Goal: Information Seeking & Learning: Learn about a topic

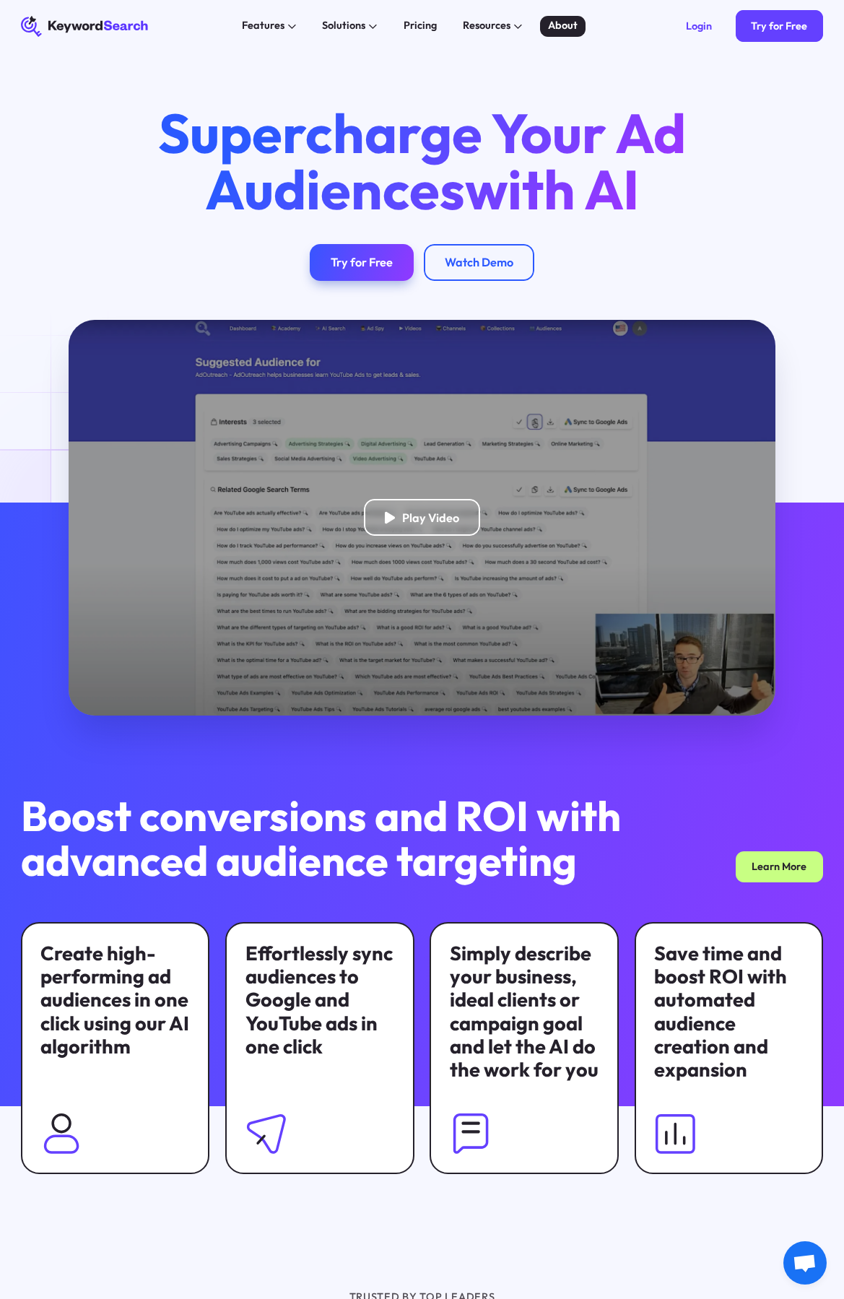
click at [574, 25] on div "About" at bounding box center [563, 26] width 30 height 16
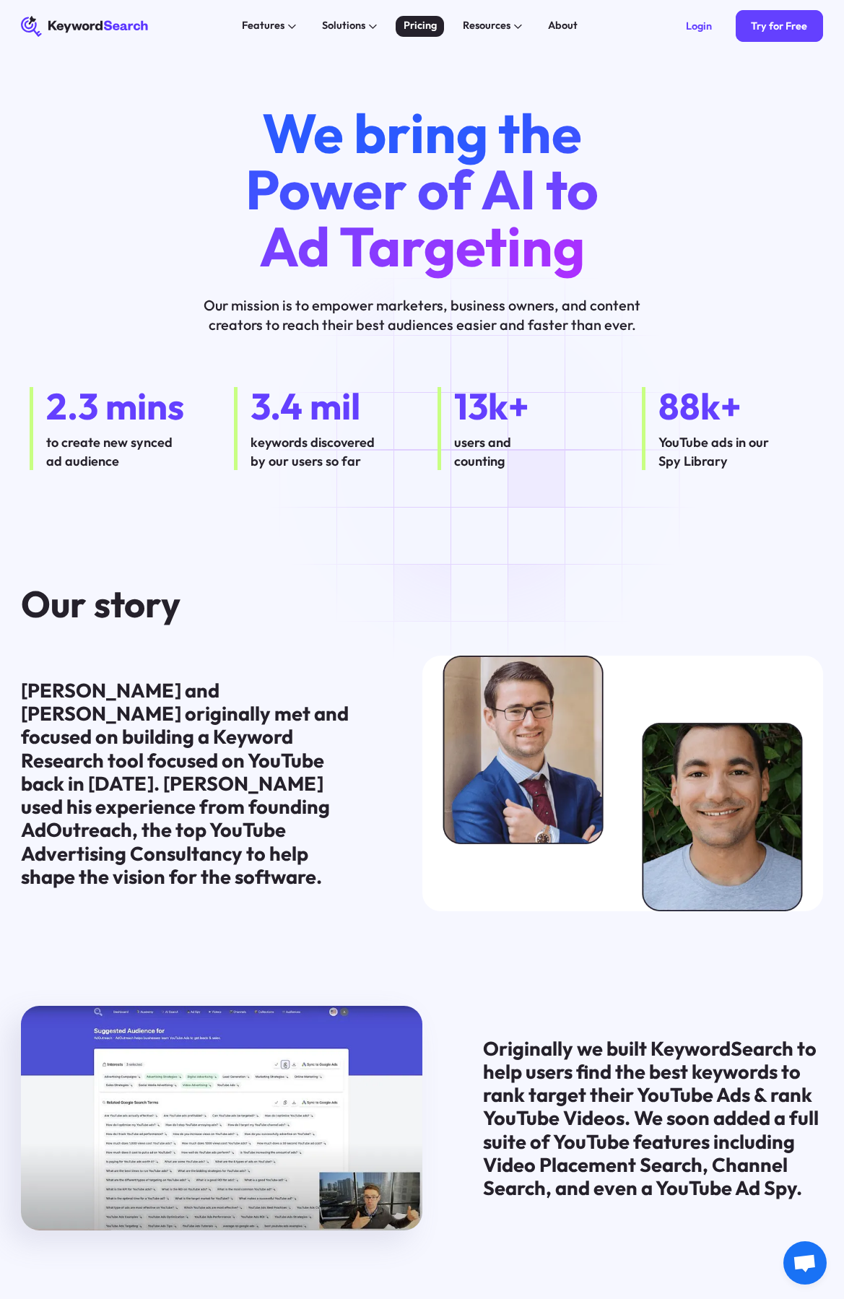
click at [420, 30] on div "Pricing" at bounding box center [420, 26] width 33 height 16
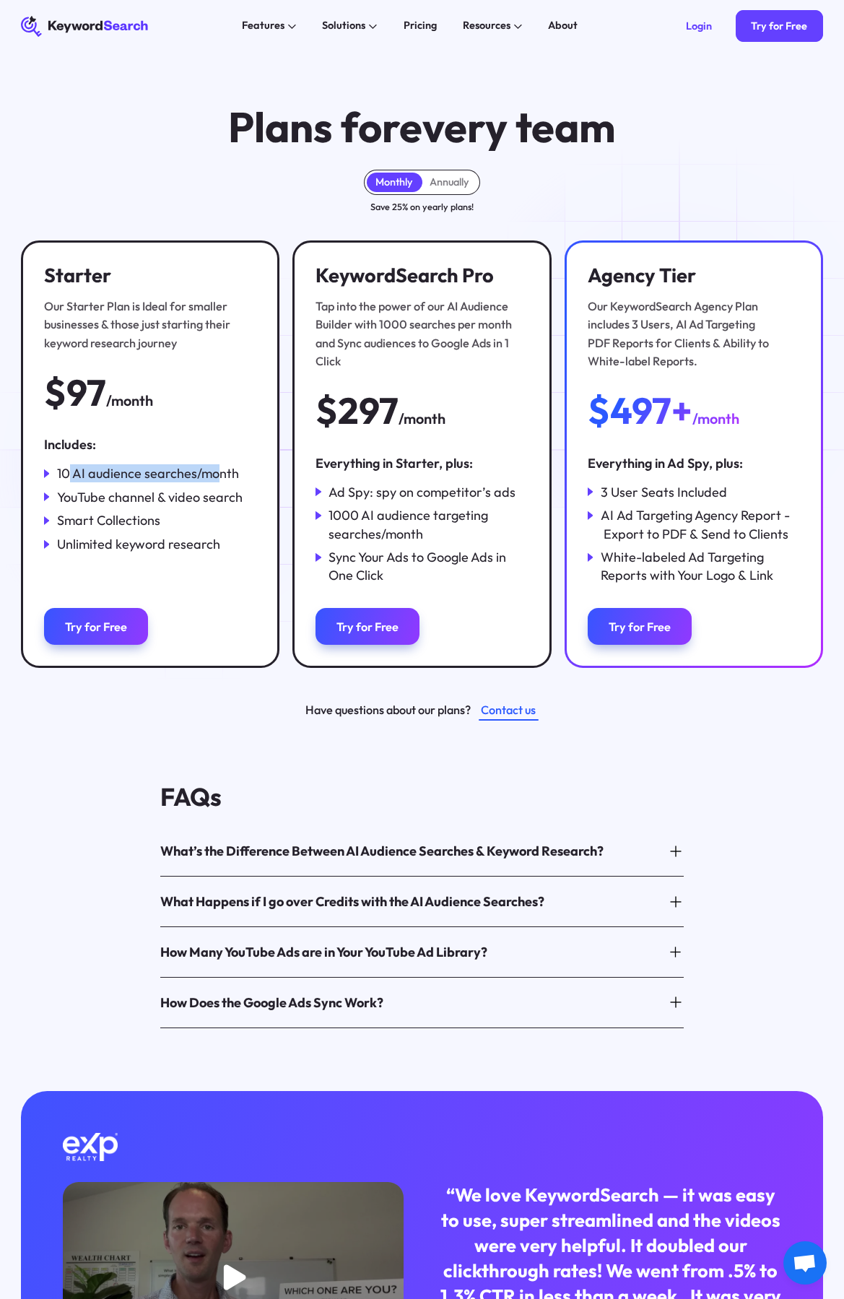
drag, startPoint x: 68, startPoint y: 473, endPoint x: 219, endPoint y: 465, distance: 151.2
click at [219, 465] on div "10 AI audience searches/month" at bounding box center [148, 473] width 182 height 18
drag, startPoint x: 237, startPoint y: 475, endPoint x: 48, endPoint y: 480, distance: 188.6
click at [48, 480] on div "10 AI audience searches/month" at bounding box center [150, 473] width 212 height 18
drag, startPoint x: 56, startPoint y: 496, endPoint x: 270, endPoint y: 500, distance: 213.8
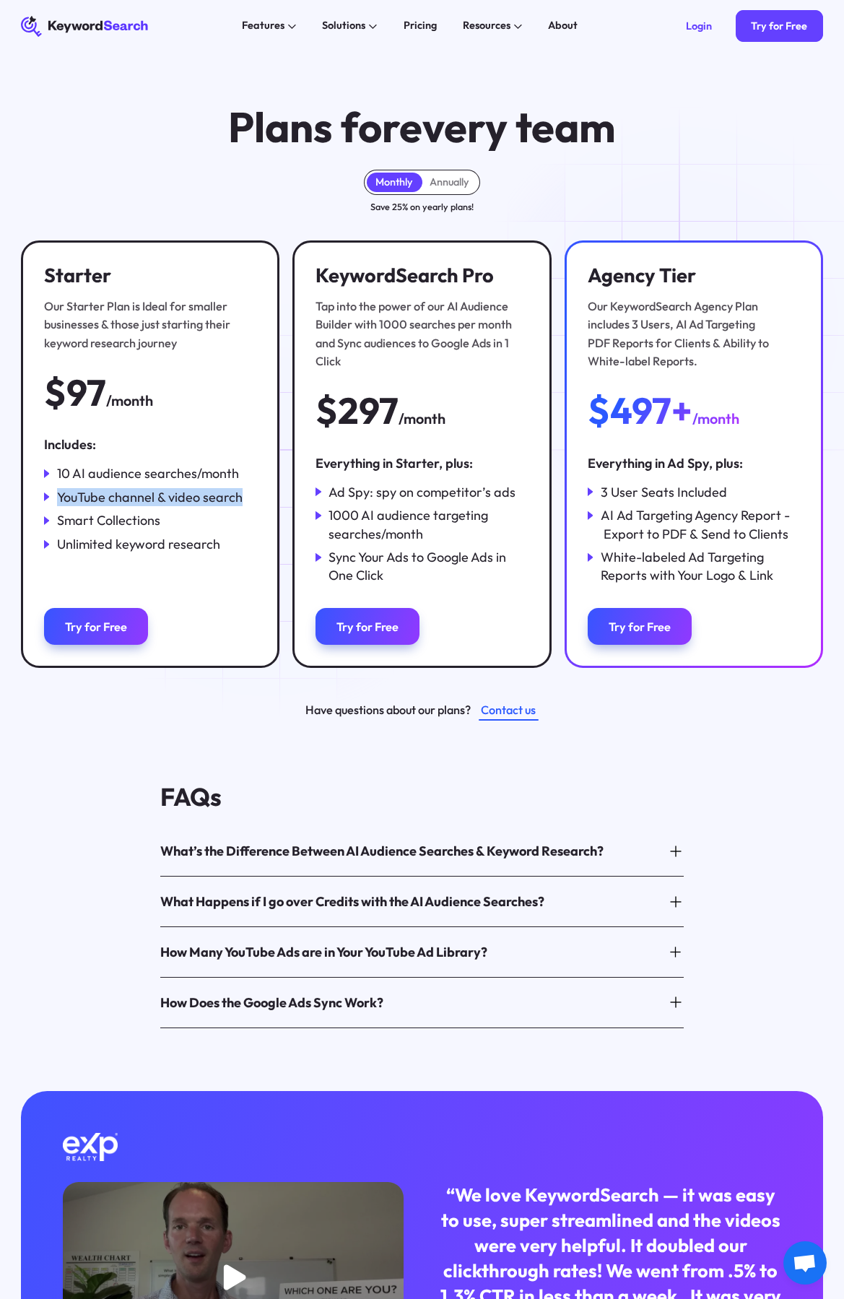
click at [270, 500] on div "Starter Our Starter Plan is Ideal for smaller businesses & those just starting …" at bounding box center [150, 455] width 259 height 428
drag, startPoint x: 178, startPoint y: 519, endPoint x: 38, endPoint y: 525, distance: 140.3
click at [38, 525] on div "Starter Our Starter Plan is Ideal for smaller businesses & those just starting …" at bounding box center [150, 455] width 259 height 428
drag, startPoint x: 49, startPoint y: 549, endPoint x: 273, endPoint y: 548, distance: 223.9
click at [275, 545] on div "Starter Our Starter Plan is Ideal for smaller businesses & those just starting …" at bounding box center [150, 455] width 259 height 428
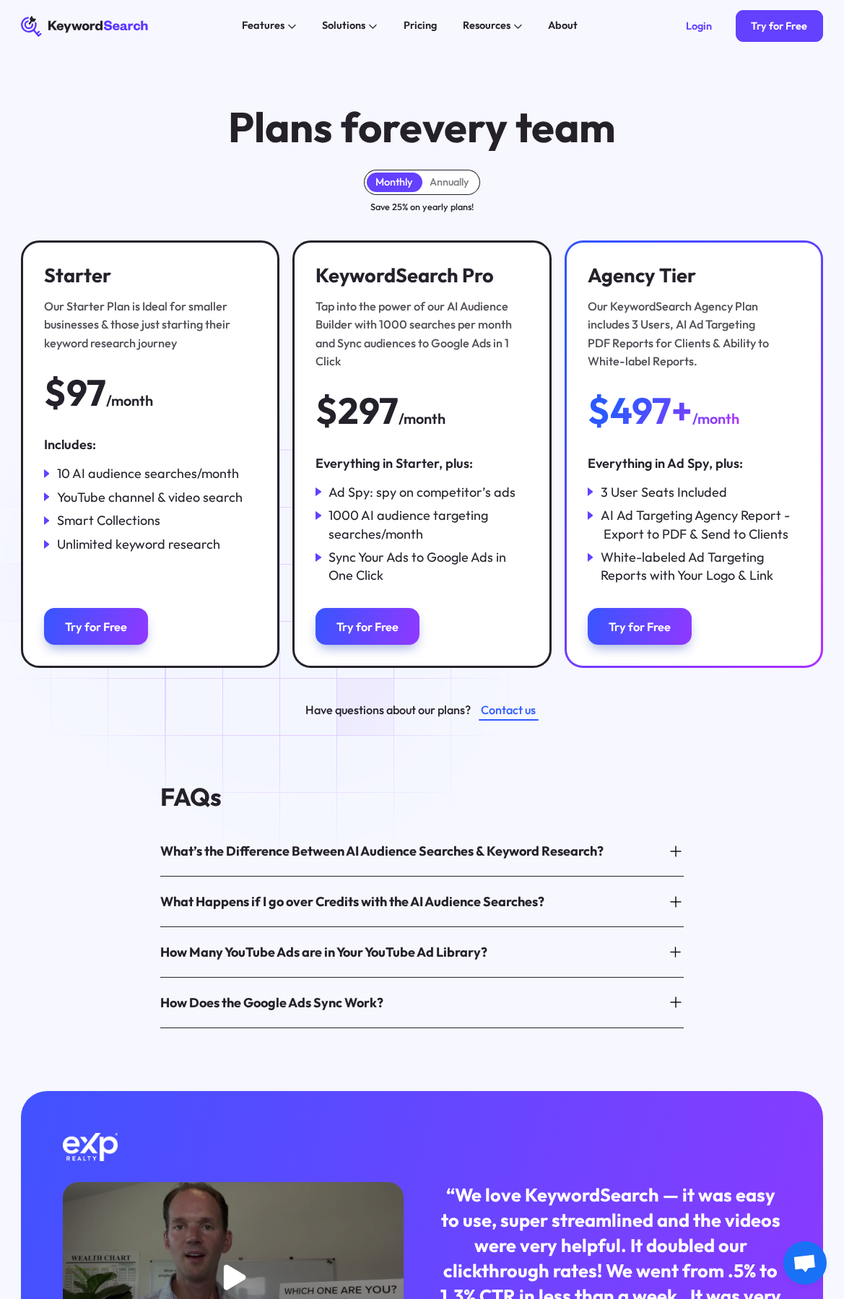
click at [201, 580] on div "Includes: 10 AI audience searches/month YouTube channel & video search Smart Co…" at bounding box center [150, 510] width 212 height 149
click at [188, 763] on div "FAQs What’s the Difference Between AI Audience Searches & Keyword Research? Tap…" at bounding box center [422, 906] width 844 height 371
click at [321, 850] on div "What’s the Difference Between AI Audience Searches & Keyword Research?" at bounding box center [382, 851] width 444 height 18
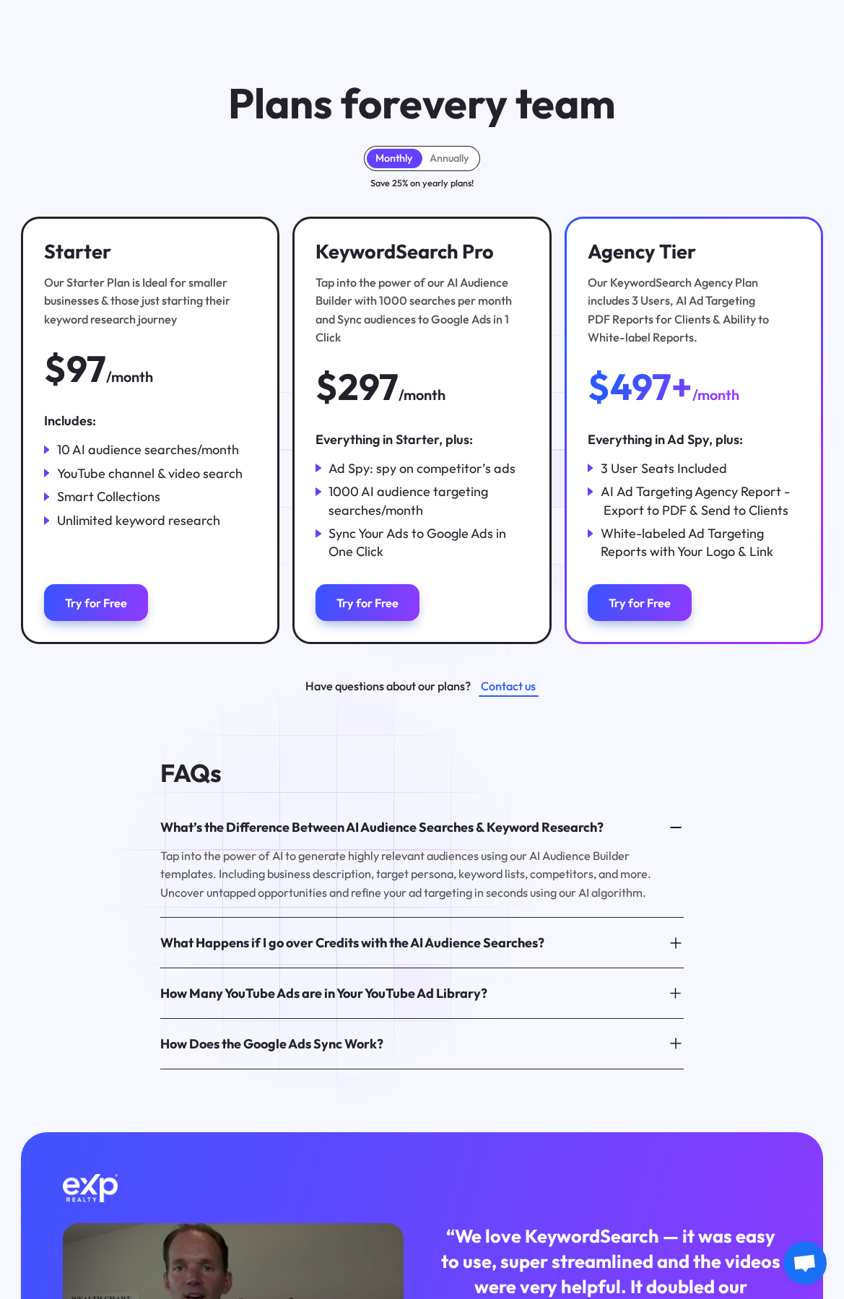
scroll to position [87, 0]
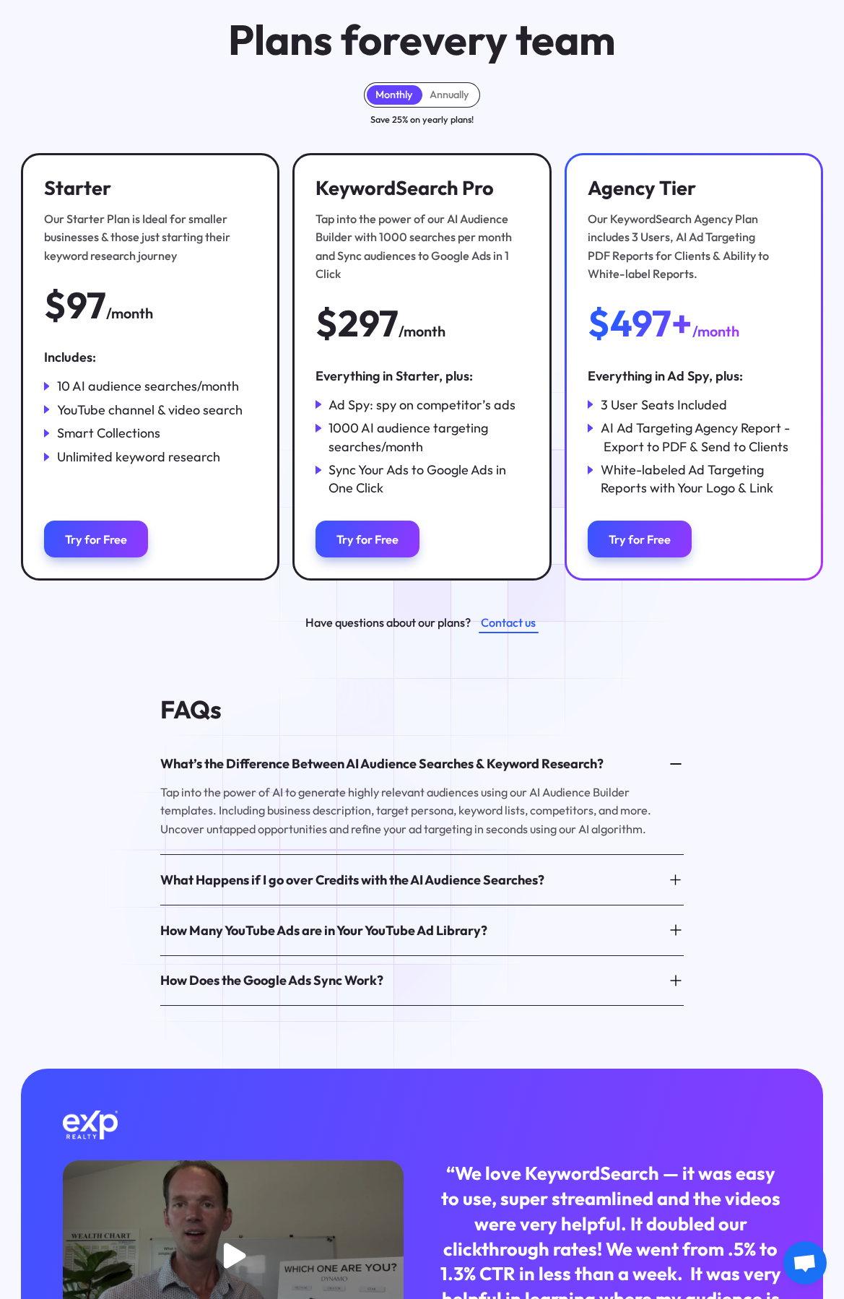
drag, startPoint x: 324, startPoint y: 891, endPoint x: 328, endPoint y: 914, distance: 23.4
click at [324, 891] on div "What Happens if I go over Credits with the AI Audience Searches?" at bounding box center [422, 879] width 524 height 39
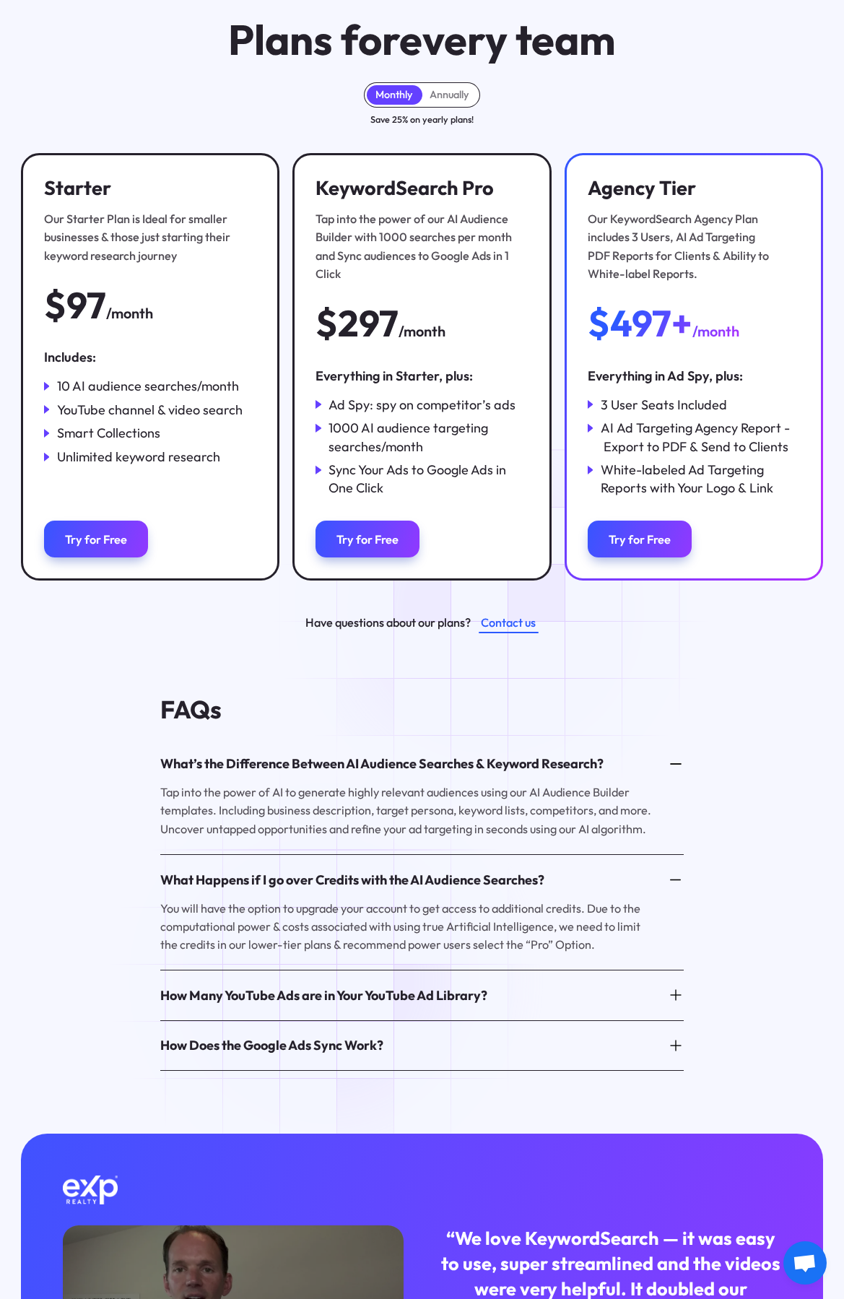
click at [331, 989] on div "How Many YouTube Ads are in Your YouTube Ad Library?" at bounding box center [323, 996] width 327 height 18
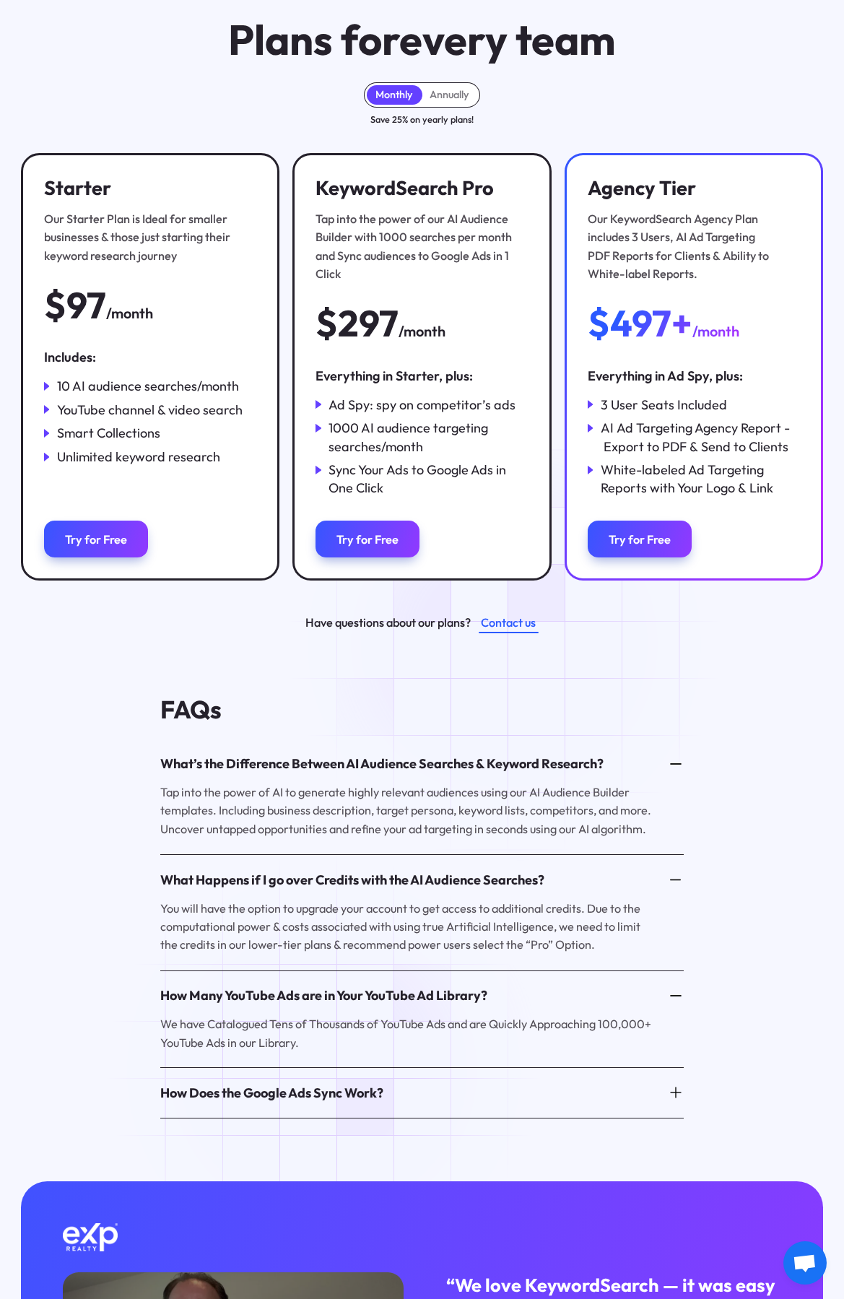
click at [326, 1091] on div "How Does the Google Ads Sync Work?" at bounding box center [271, 1093] width 223 height 18
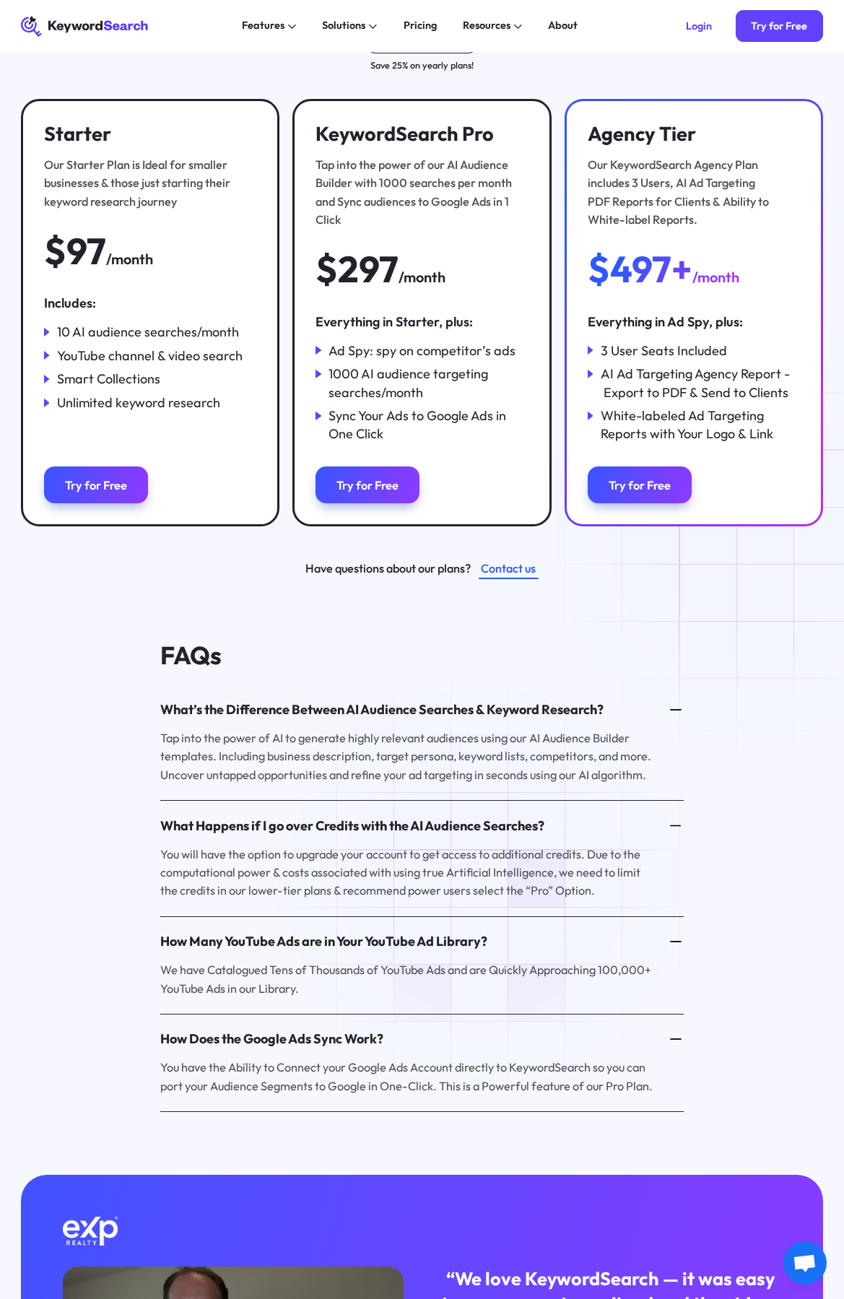
scroll to position [0, 0]
